Goal: Transaction & Acquisition: Subscribe to service/newsletter

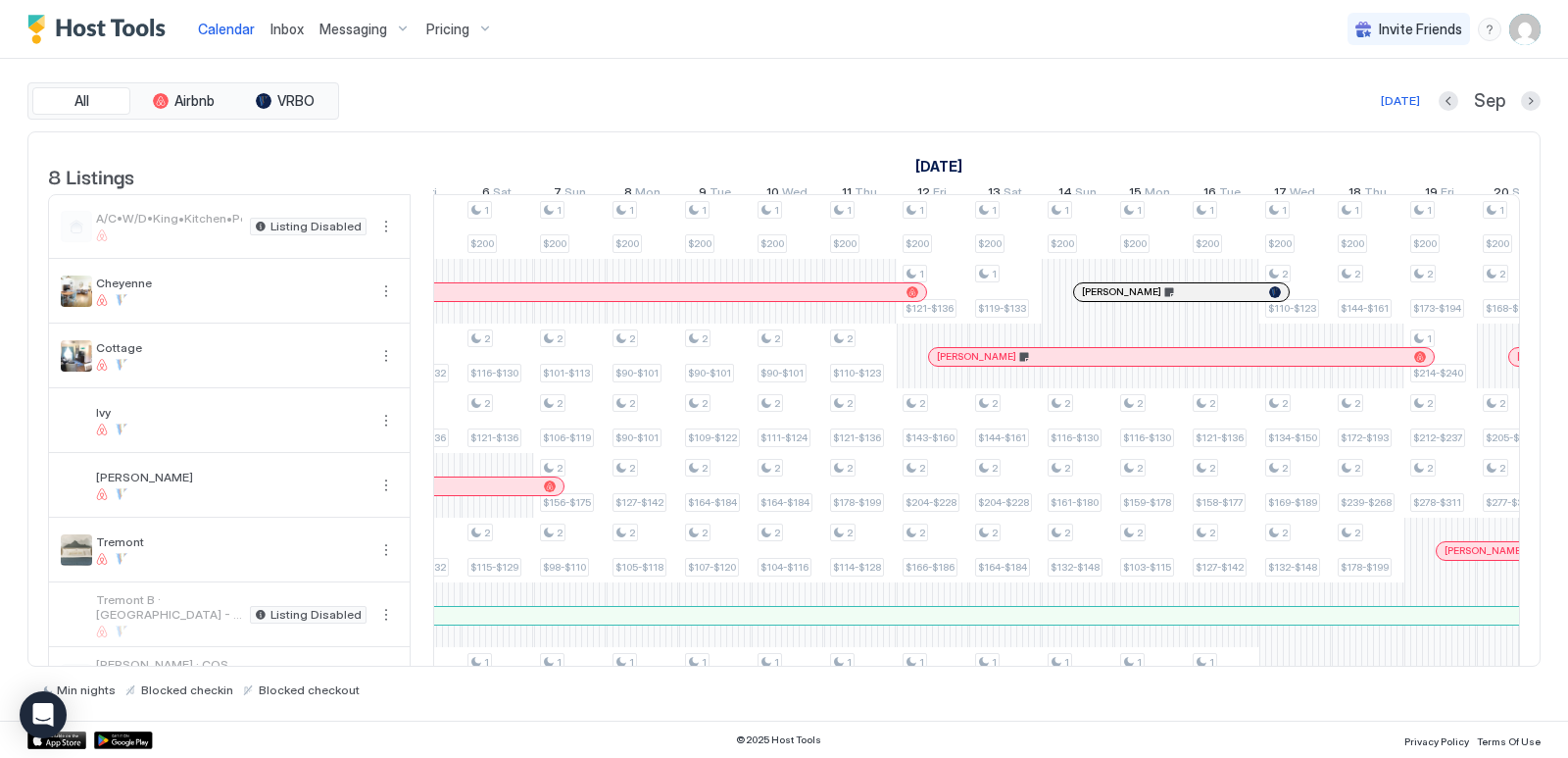
scroll to position [0, 1862]
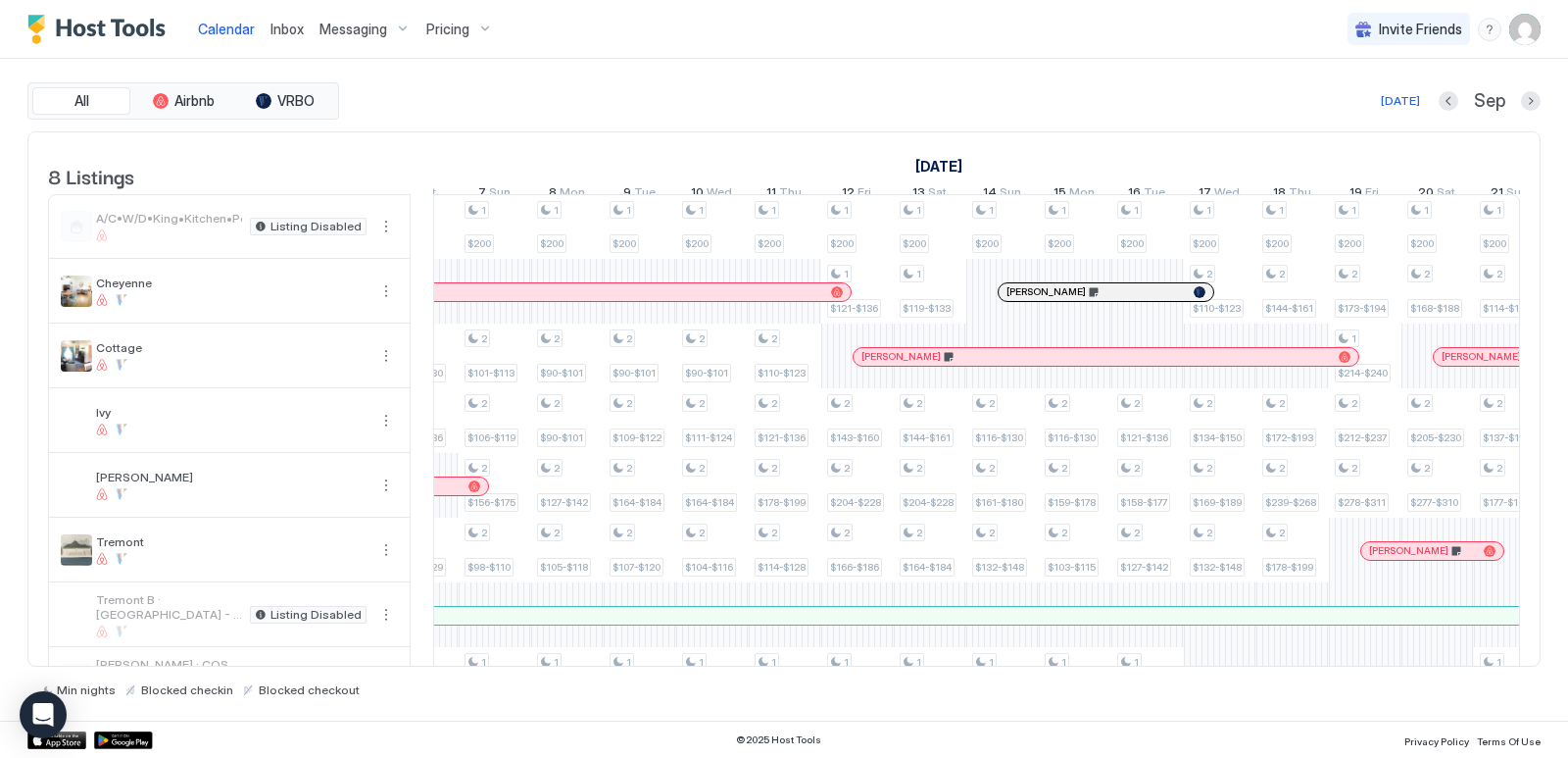
click at [444, 30] on span "Pricing" at bounding box center [447, 30] width 43 height 18
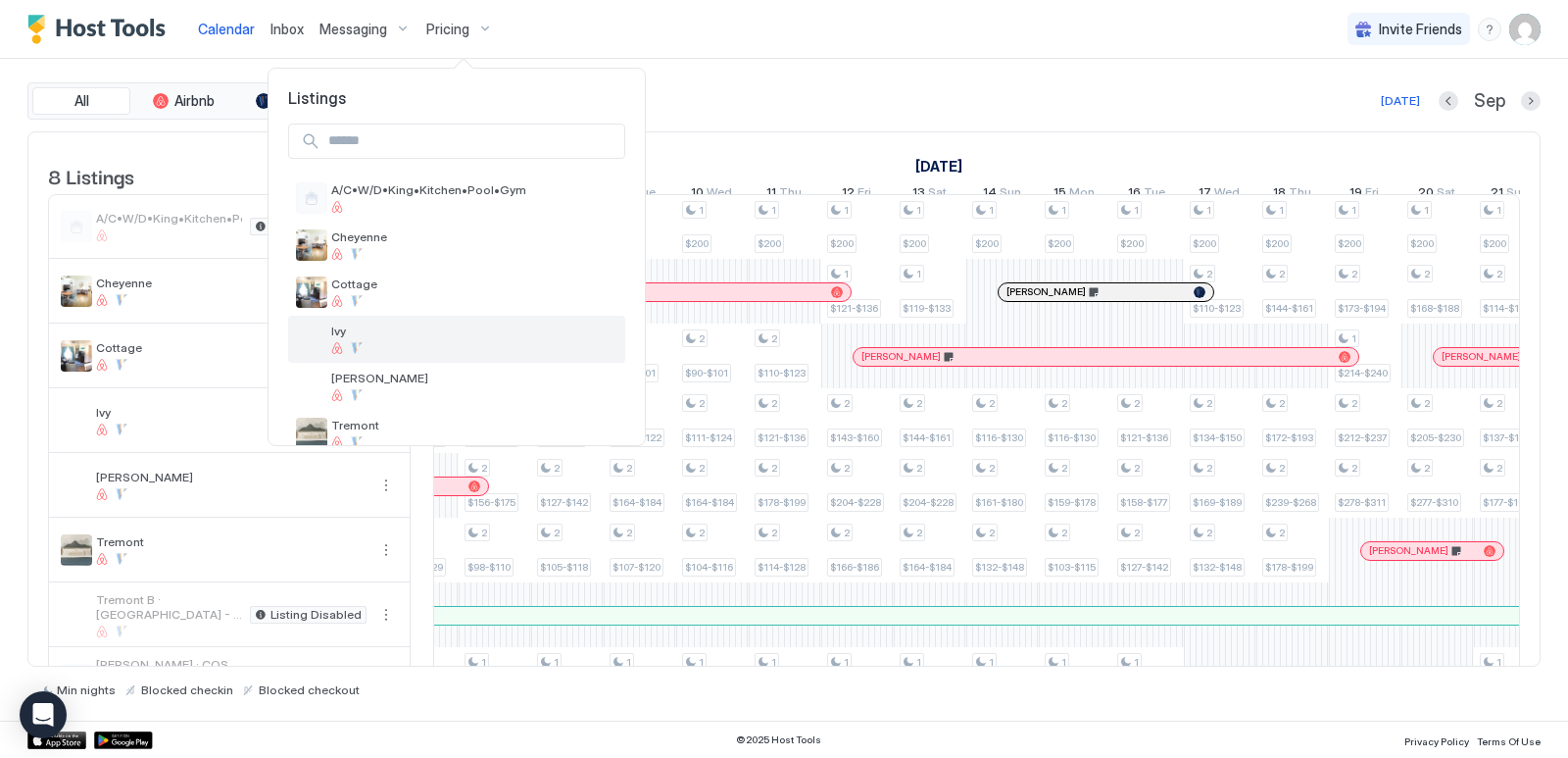
click at [366, 339] on div "Ivy" at bounding box center [474, 339] width 286 height 31
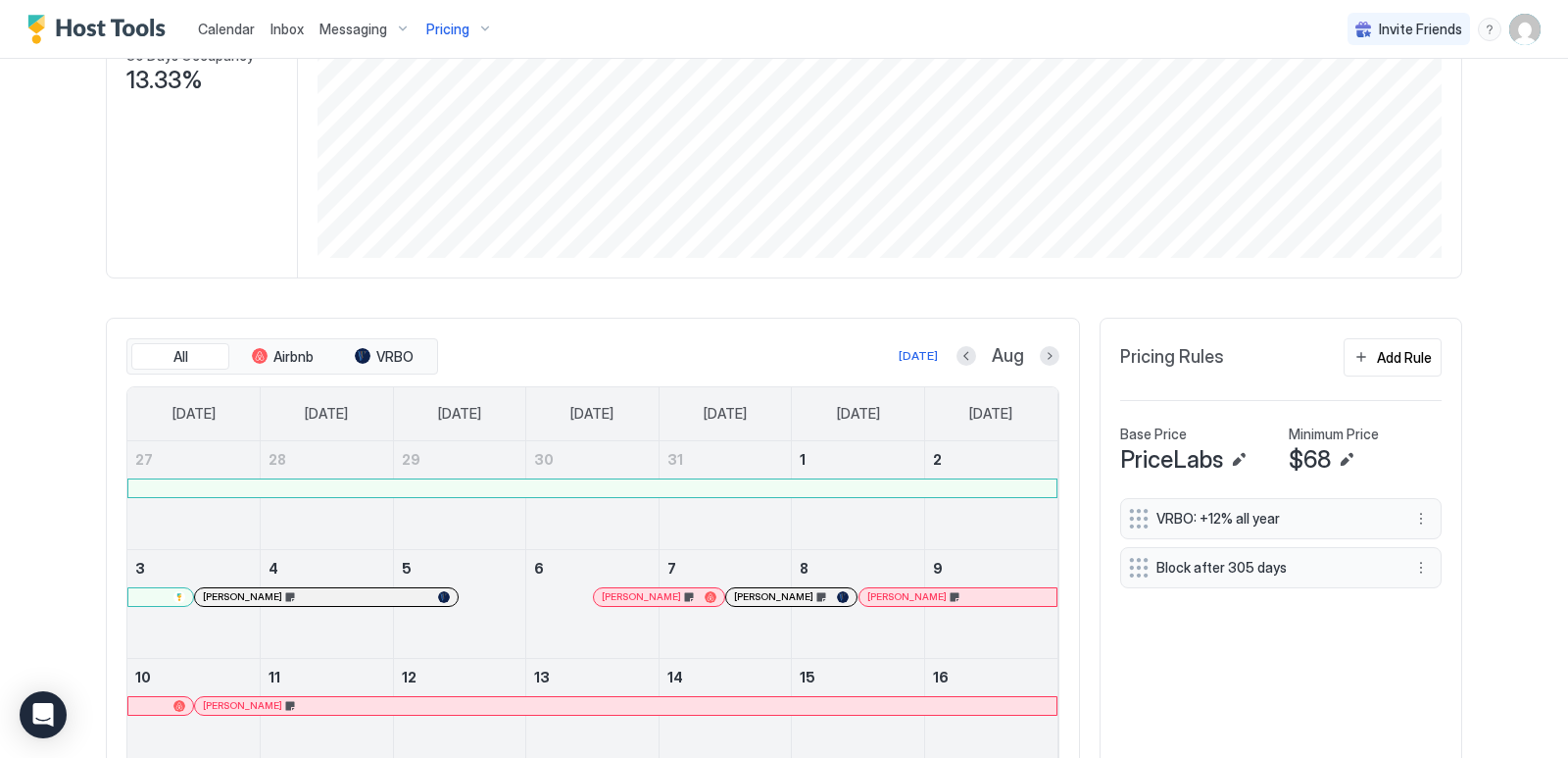
scroll to position [392, 0]
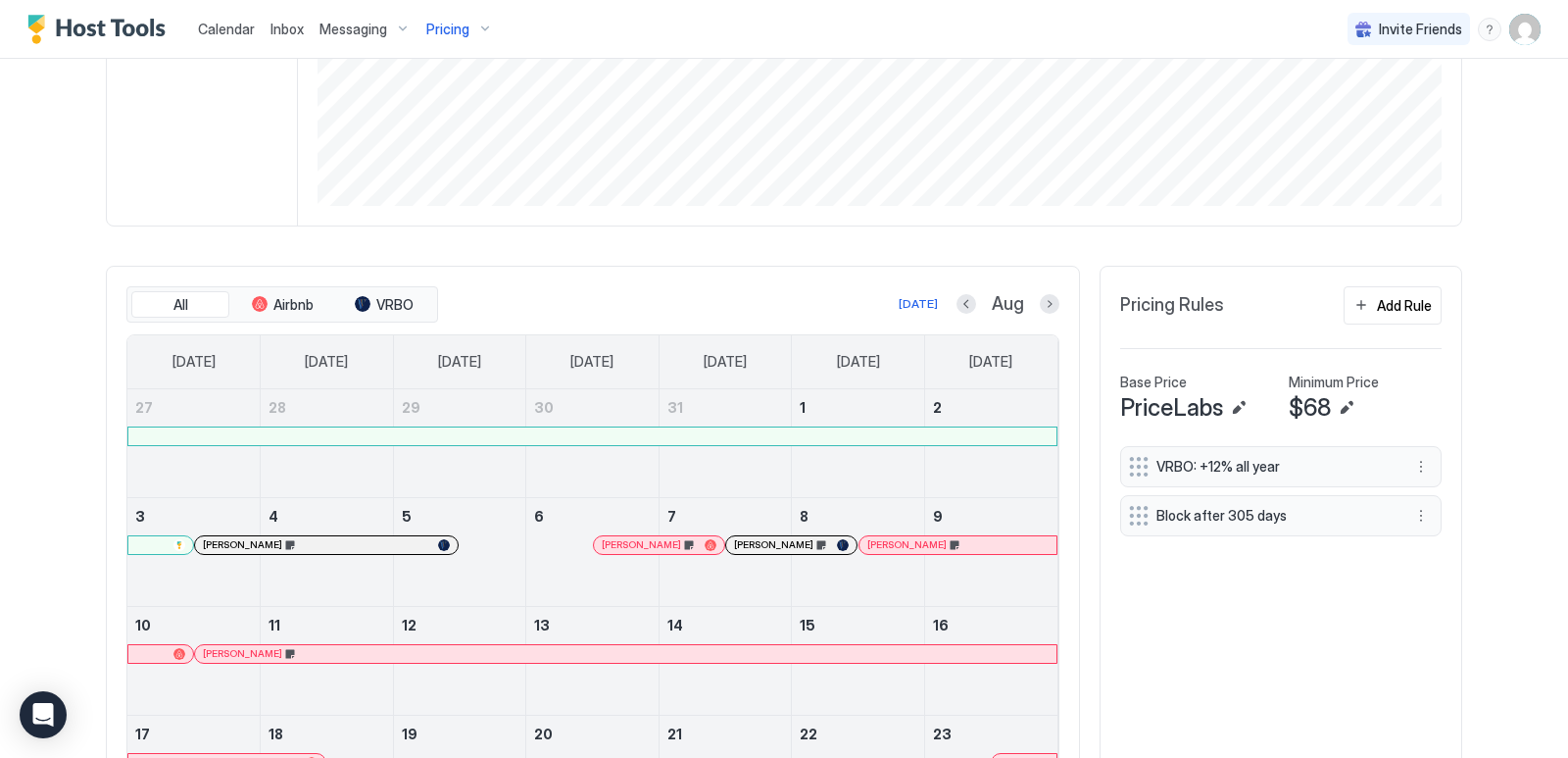
click at [1046, 306] on button "Next month" at bounding box center [1050, 304] width 20 height 20
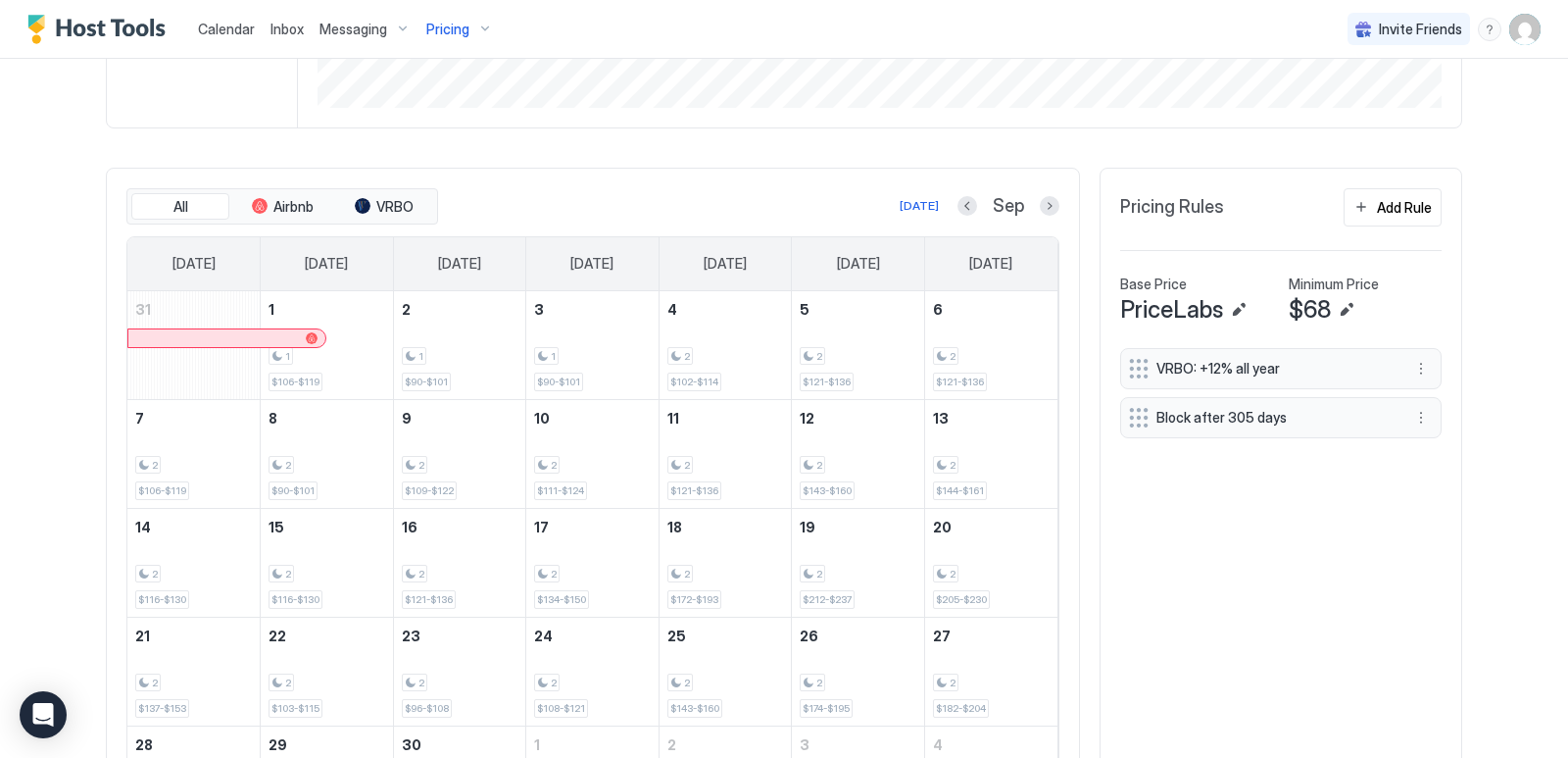
scroll to position [448, 0]
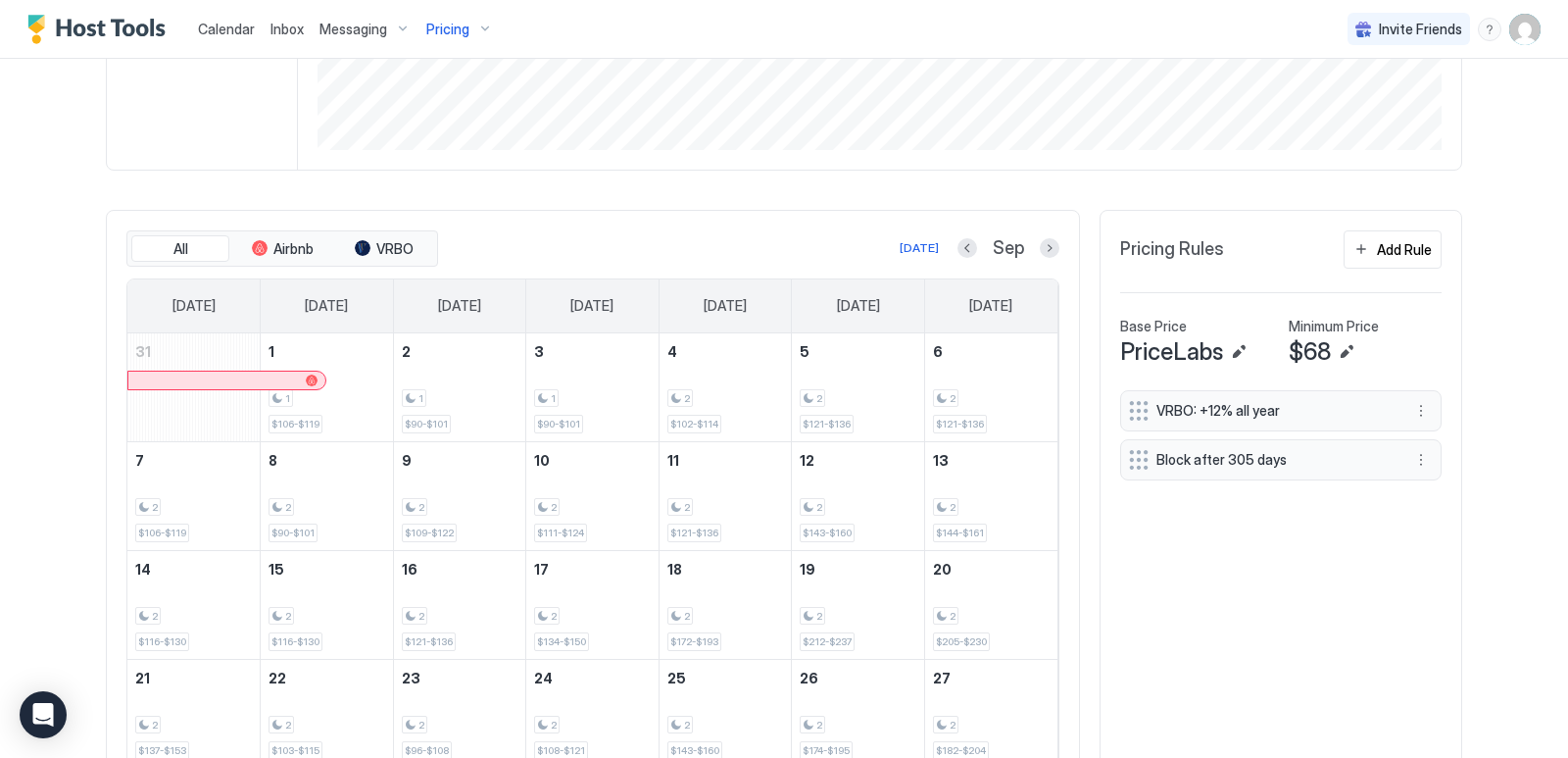
click at [1040, 231] on div "All Airbnb VRBO [DATE] Sep" at bounding box center [593, 248] width 933 height 37
click at [1040, 245] on button "Next month" at bounding box center [1050, 248] width 20 height 20
click at [1045, 251] on button "Next month" at bounding box center [1050, 248] width 20 height 20
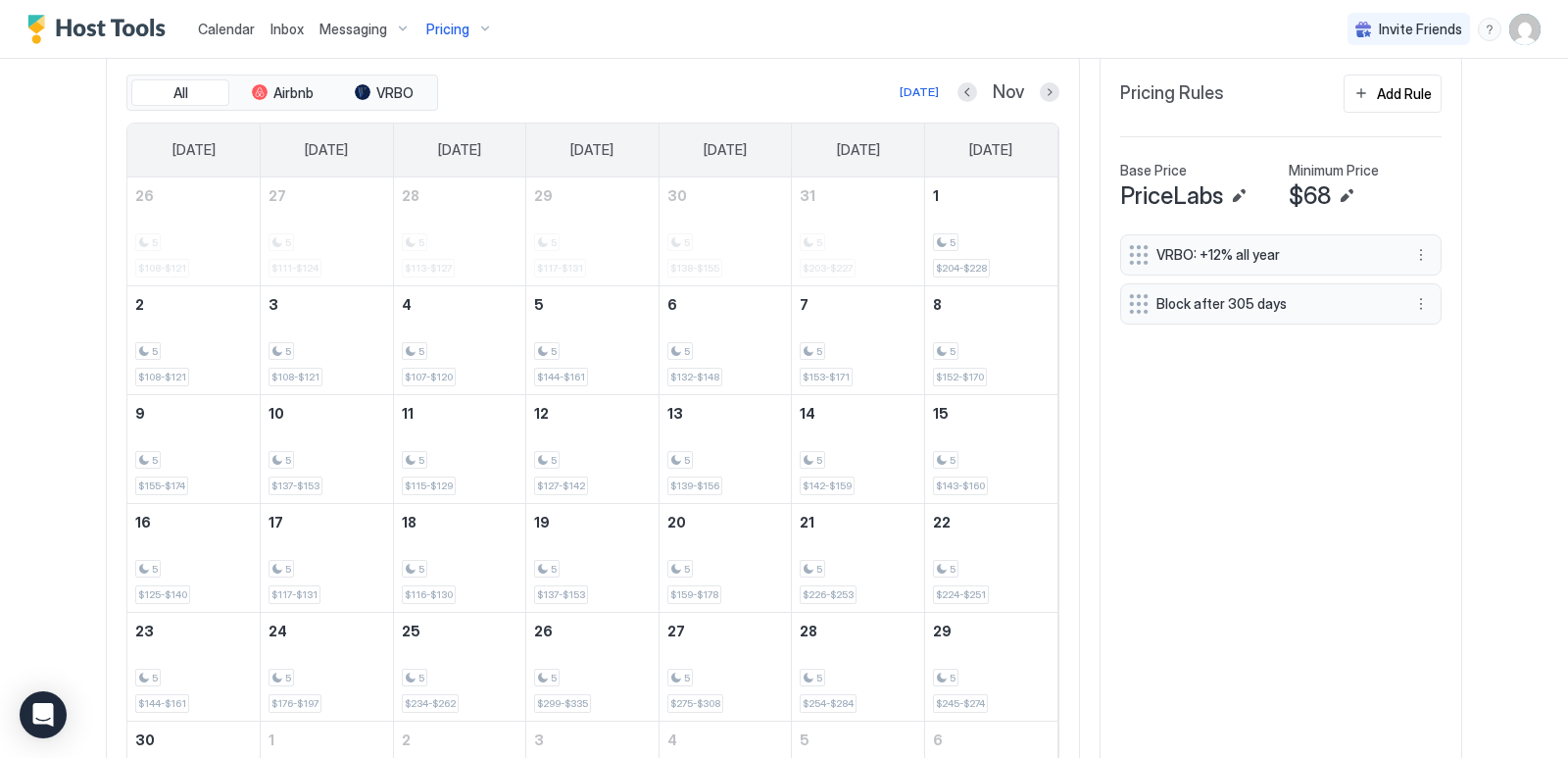
scroll to position [557, 0]
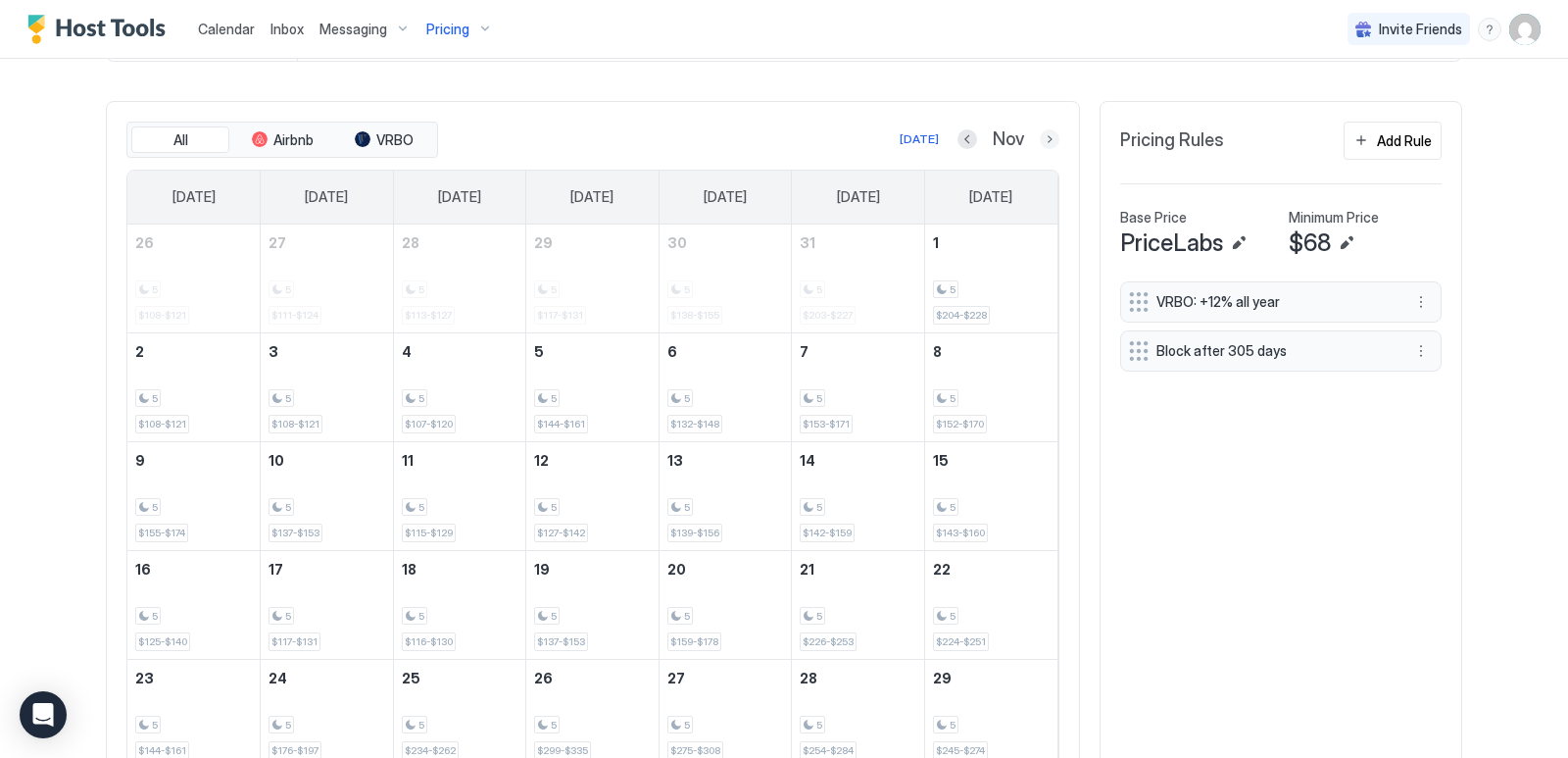
click at [1040, 136] on button "Next month" at bounding box center [1050, 139] width 20 height 20
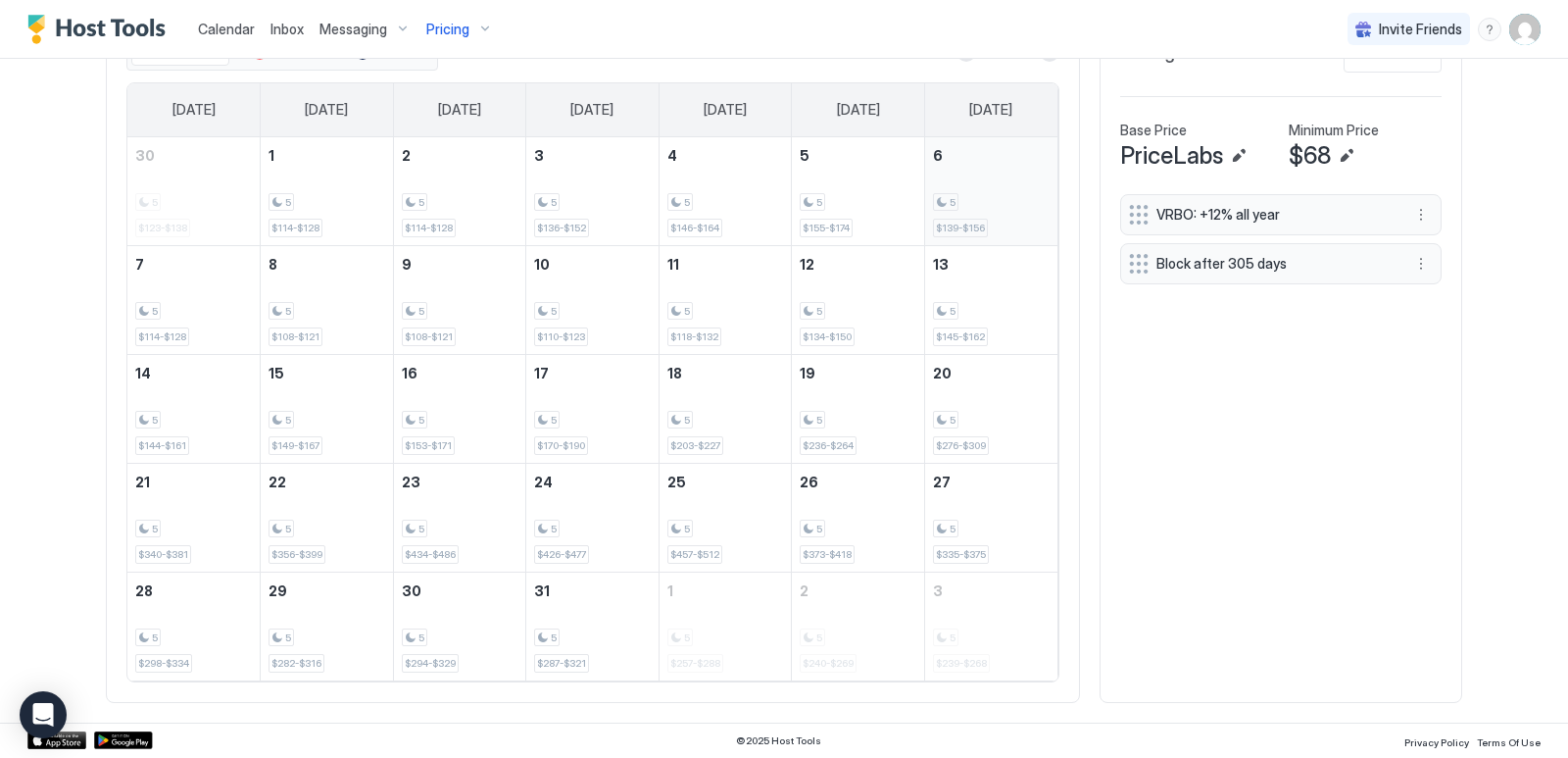
scroll to position [448, 0]
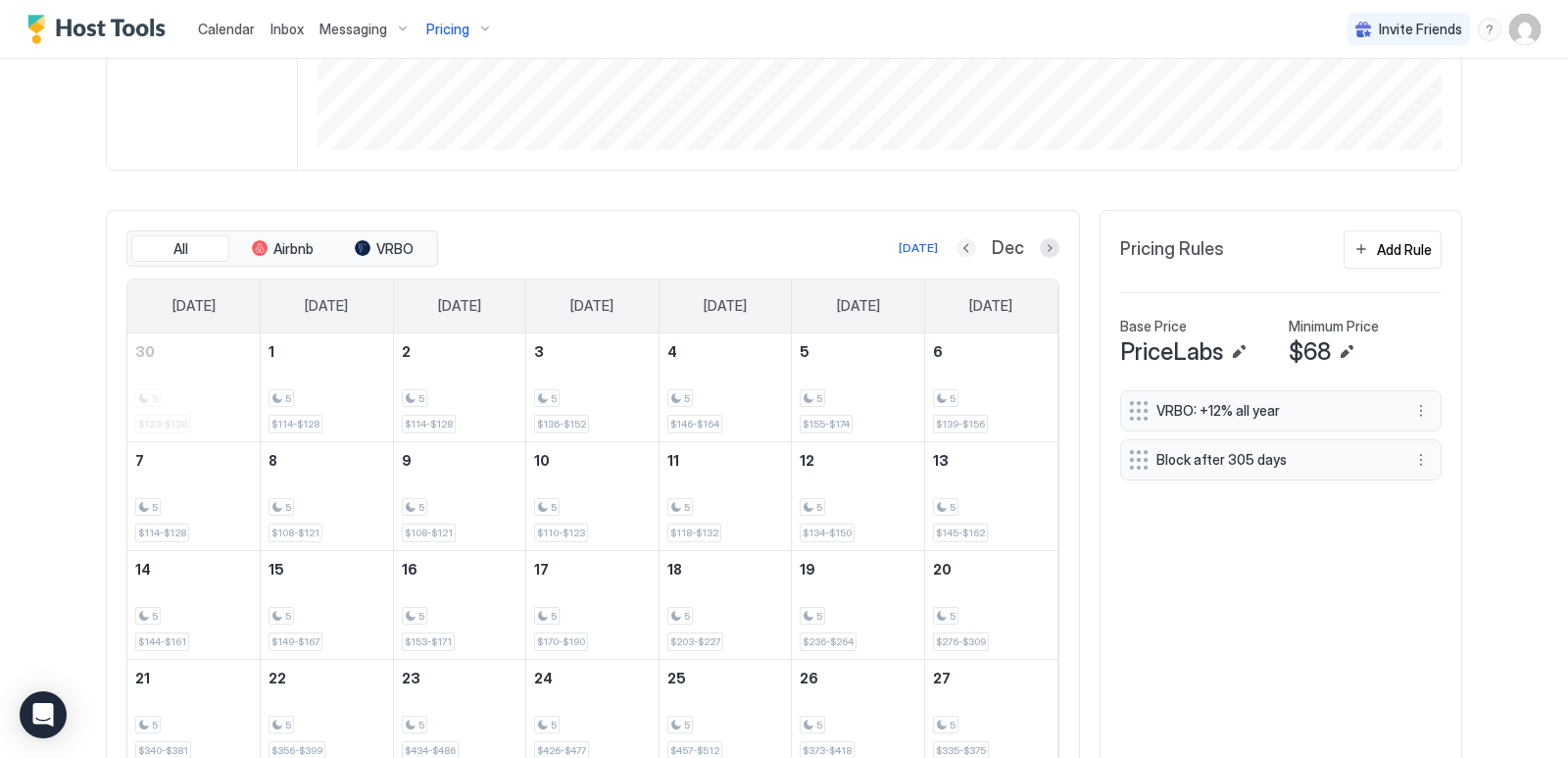
click at [967, 252] on button "Previous month" at bounding box center [966, 248] width 20 height 20
